Goal: Find specific page/section: Find specific page/section

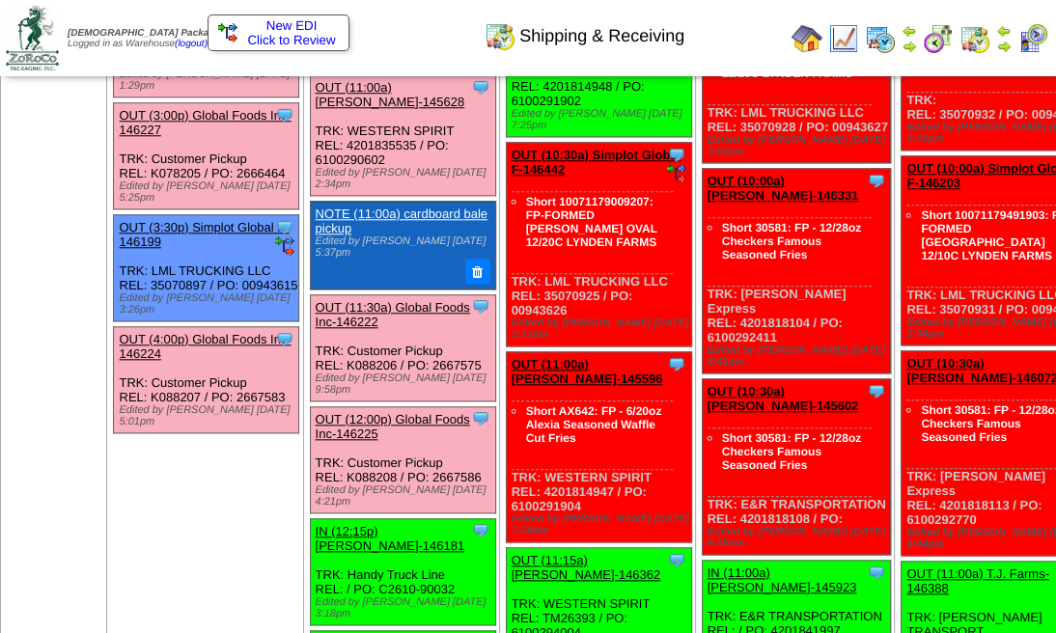
scroll to position [1158, 0]
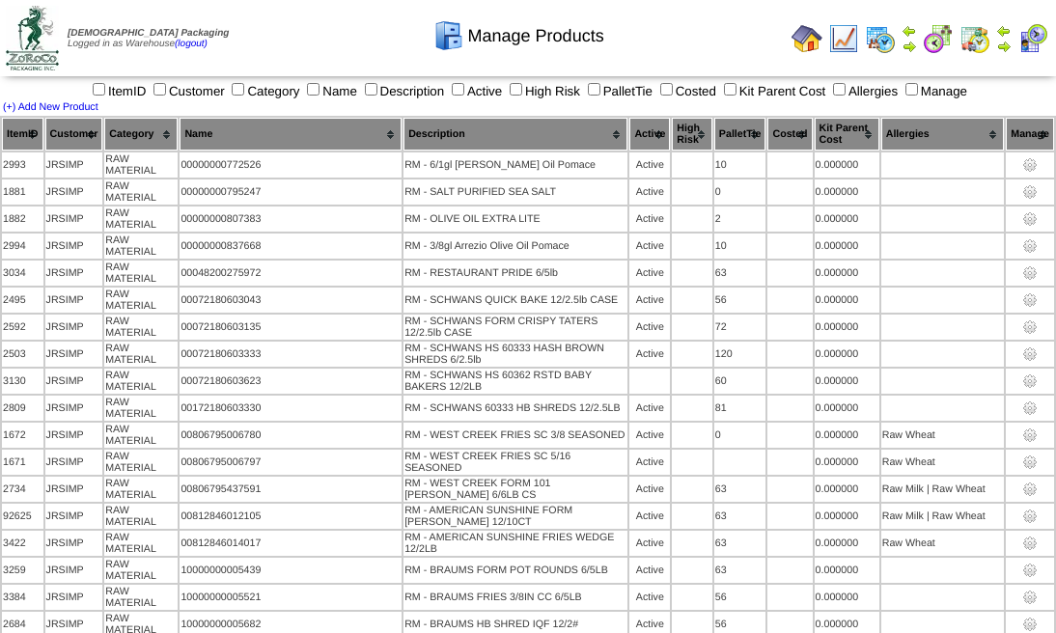
scroll to position [2312, 0]
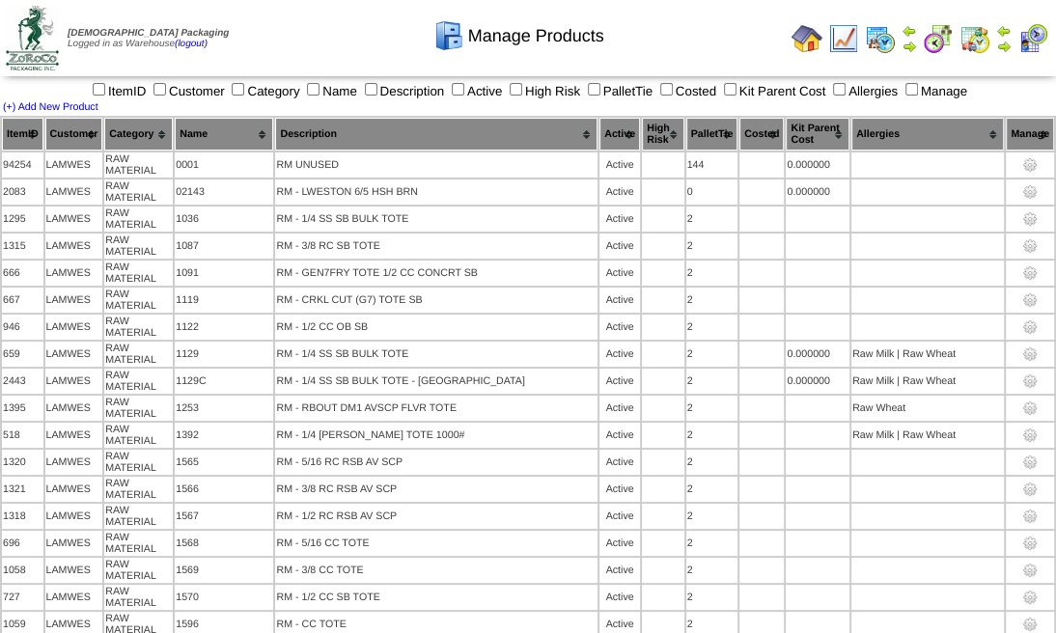
scroll to position [2338, 0]
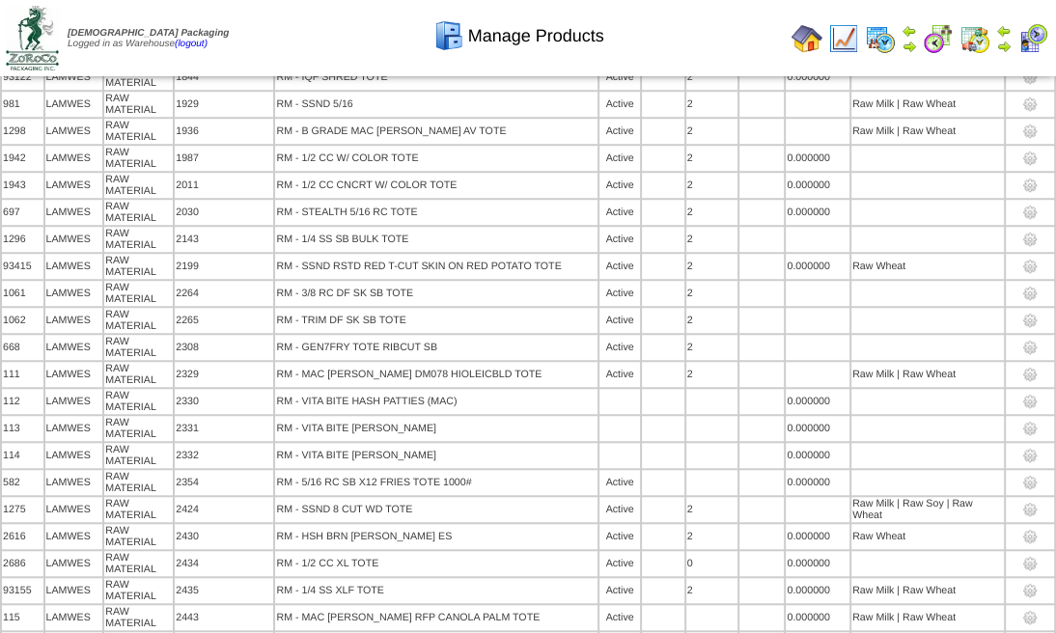
scroll to position [1813, 0]
